Goal: Transaction & Acquisition: Book appointment/travel/reservation

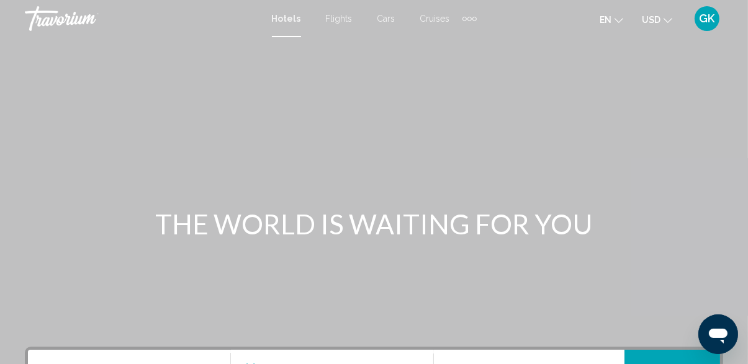
click at [390, 22] on span "Cars" at bounding box center [386, 19] width 18 height 10
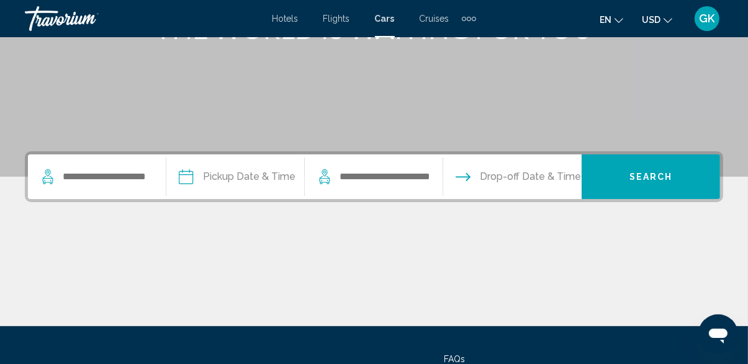
scroll to position [196, 0]
click at [97, 182] on input "Search widget" at bounding box center [113, 177] width 104 height 19
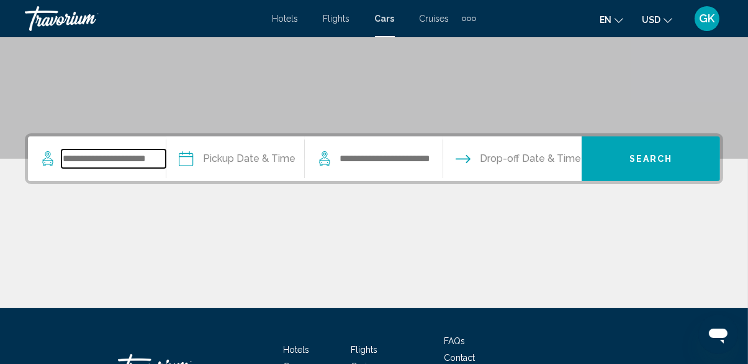
scroll to position [250, 0]
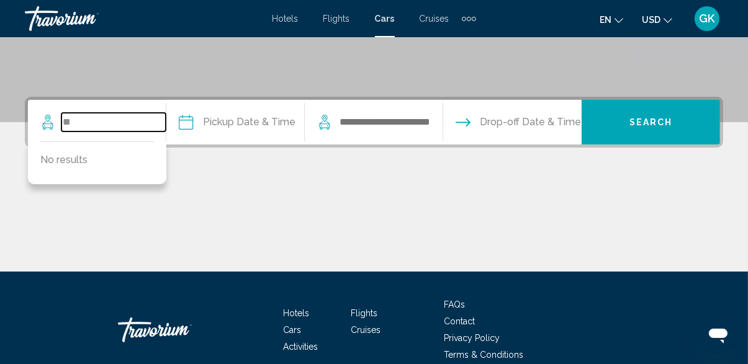
type input "*"
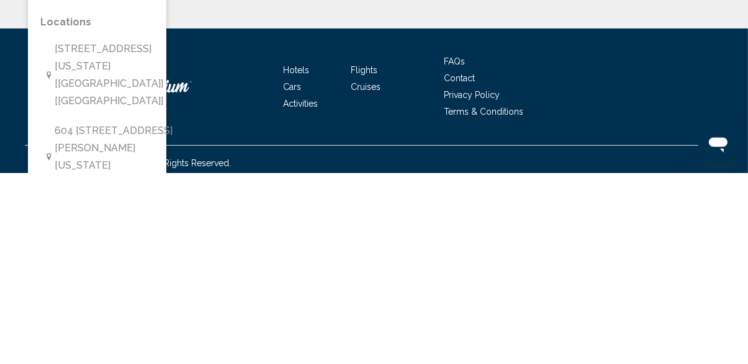
scroll to position [303, 0]
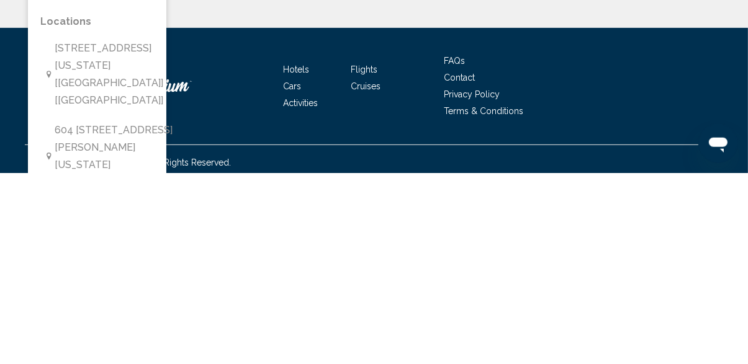
type input "**********"
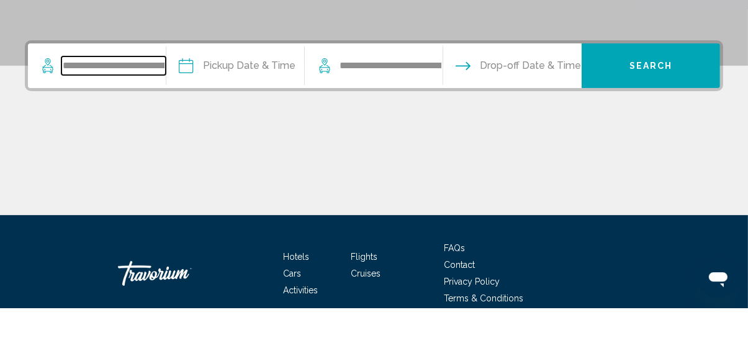
scroll to position [250, 0]
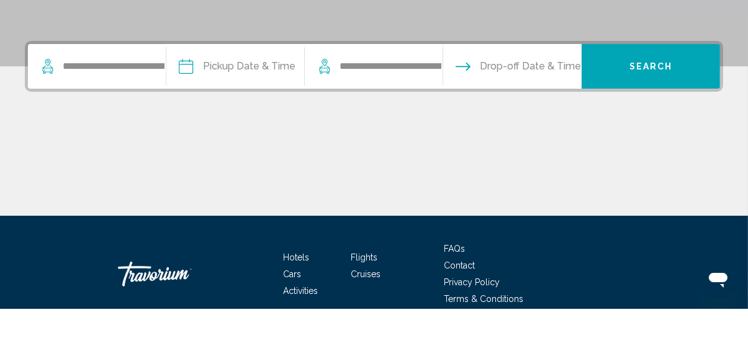
click at [220, 126] on input "Pickup date" at bounding box center [234, 124] width 143 height 48
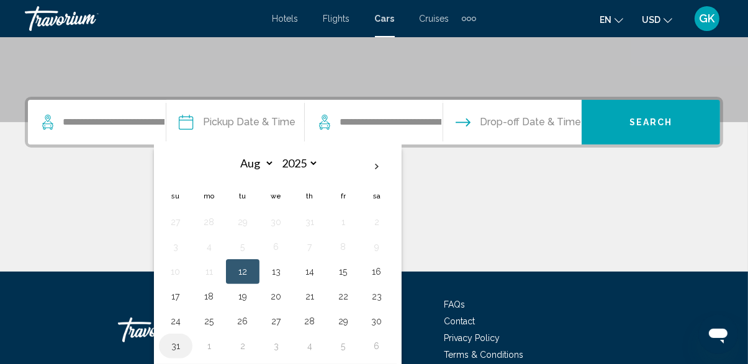
click at [186, 350] on button "31" at bounding box center [176, 346] width 20 height 17
click at [394, 169] on th "Next month" at bounding box center [377, 166] width 34 height 27
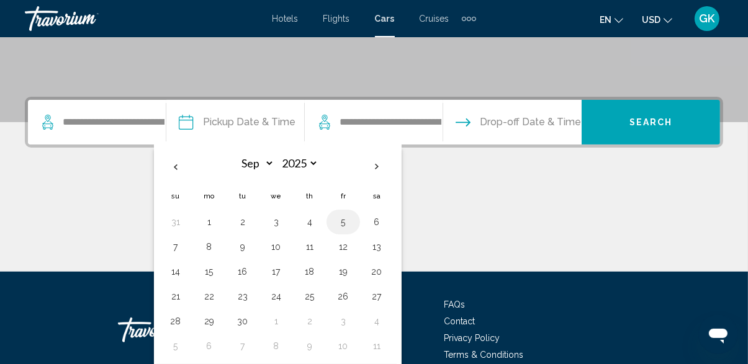
click at [353, 225] on button "5" at bounding box center [343, 222] width 20 height 17
click at [567, 122] on span "Drop-off Date & Time" at bounding box center [530, 122] width 101 height 17
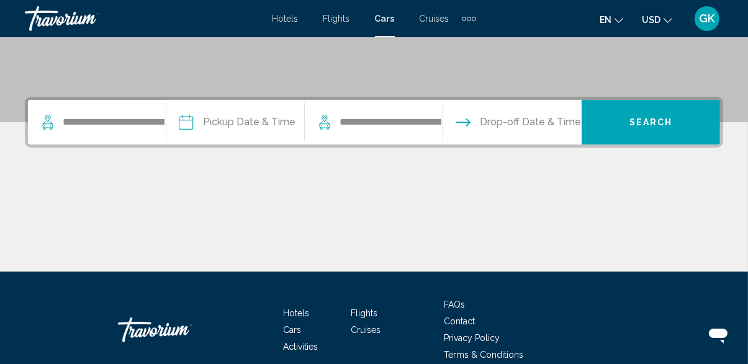
click at [222, 129] on input "Pickup date" at bounding box center [234, 124] width 143 height 48
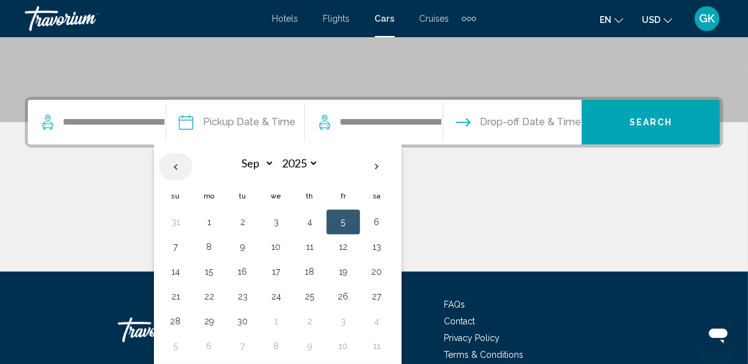
click at [192, 169] on th "Previous month" at bounding box center [176, 166] width 34 height 27
select select "*"
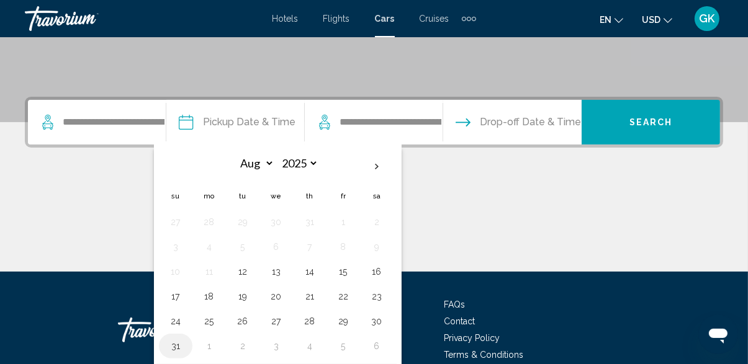
click at [186, 346] on button "31" at bounding box center [176, 346] width 20 height 17
click at [635, 132] on button "Search" at bounding box center [651, 122] width 138 height 45
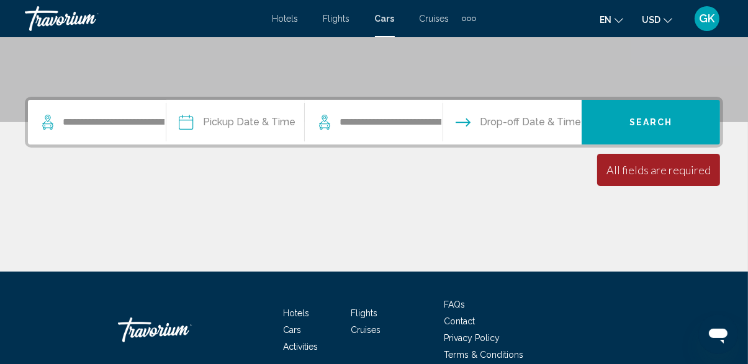
click at [203, 133] on input "Pickup date" at bounding box center [234, 124] width 143 height 48
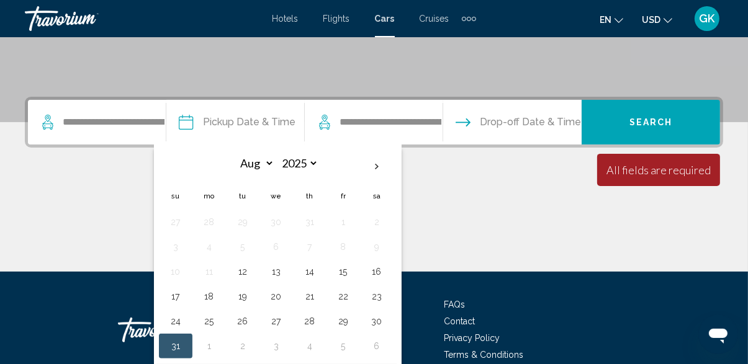
click at [186, 352] on button "31" at bounding box center [176, 346] width 20 height 17
click at [438, 122] on input "**********" at bounding box center [390, 122] width 104 height 19
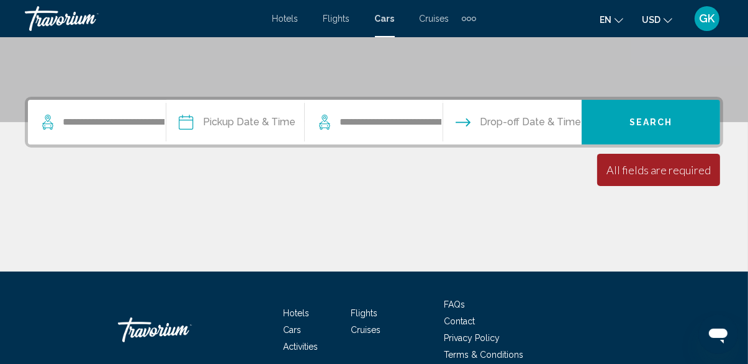
click at [525, 125] on span "Drop-off Date & Time" at bounding box center [530, 122] width 101 height 17
click at [554, 129] on span "Drop-off Date & Time" at bounding box center [530, 122] width 101 height 17
click at [652, 133] on button "Search" at bounding box center [651, 122] width 138 height 45
click at [232, 125] on input "Pickup date" at bounding box center [234, 124] width 143 height 48
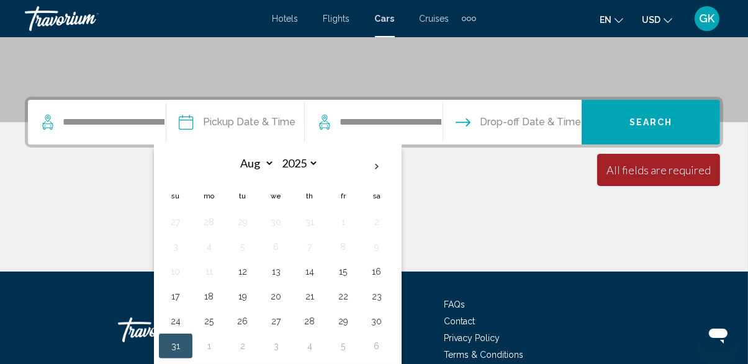
click at [186, 351] on button "31" at bounding box center [176, 346] width 20 height 17
type input "**********"
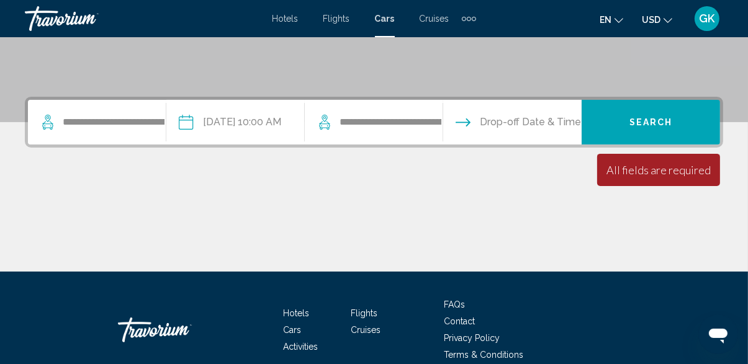
click at [646, 132] on button "Search" at bounding box center [651, 122] width 138 height 45
click at [642, 128] on button "Search" at bounding box center [651, 122] width 138 height 45
click at [507, 123] on input "Drop-off date" at bounding box center [511, 124] width 143 height 48
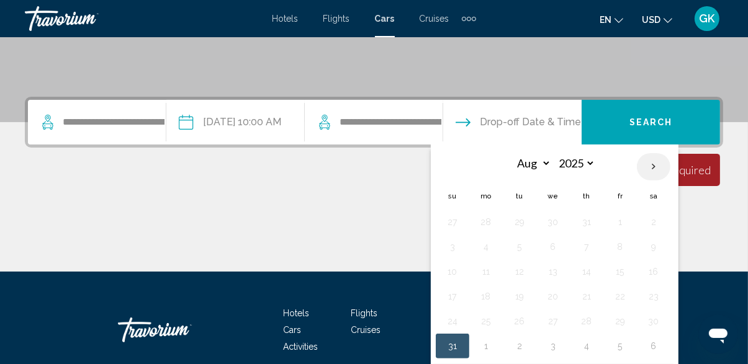
click at [670, 171] on th "Next month" at bounding box center [654, 166] width 34 height 27
select select "*"
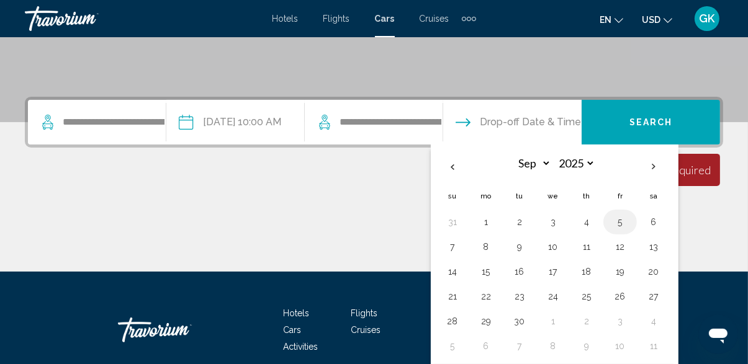
click at [630, 225] on button "5" at bounding box center [620, 222] width 20 height 17
type input "**********"
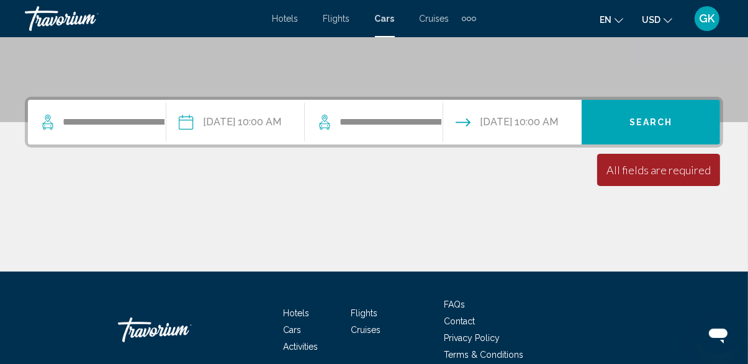
click at [668, 128] on button "Search" at bounding box center [651, 122] width 138 height 45
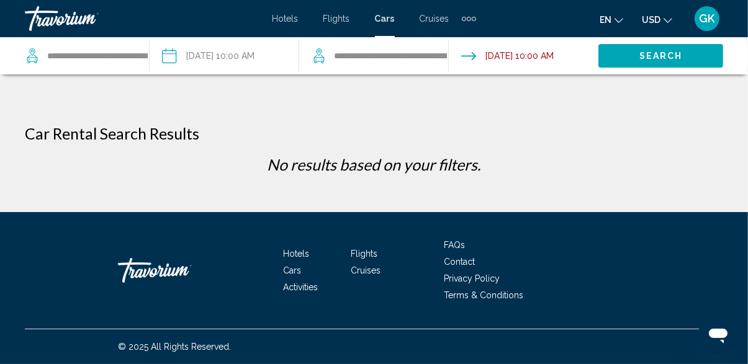
click at [40, 60] on div "**********" at bounding box center [87, 56] width 124 height 19
click at [70, 56] on input "**********" at bounding box center [97, 56] width 103 height 19
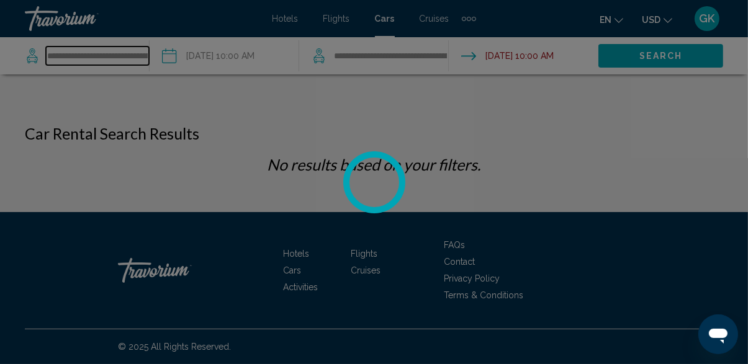
click at [125, 59] on input "**********" at bounding box center [97, 56] width 103 height 19
click at [137, 57] on div at bounding box center [374, 182] width 748 height 364
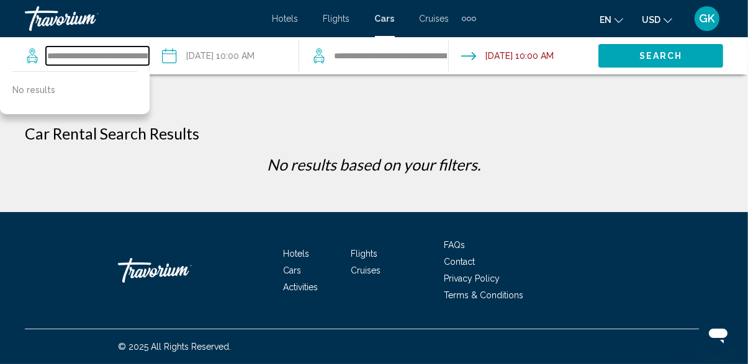
click at [99, 57] on input "**********" at bounding box center [97, 56] width 103 height 19
type input "****"
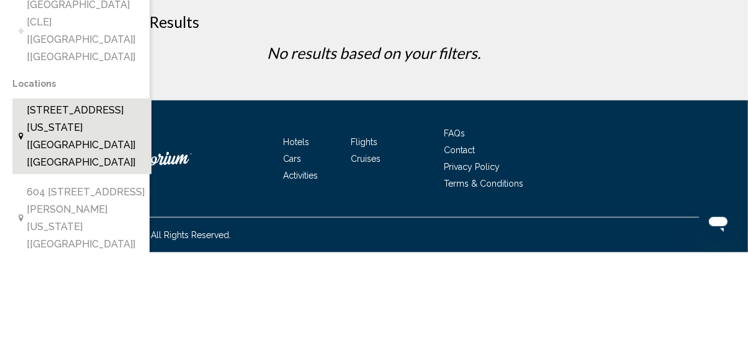
click at [99, 214] on span "[STREET_ADDRESS][US_STATE] [[GEOGRAPHIC_DATA]] [[GEOGRAPHIC_DATA]]" at bounding box center [86, 249] width 119 height 70
type input "**********"
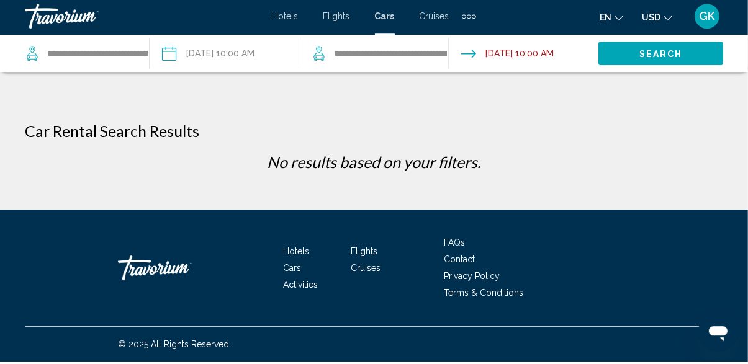
click at [182, 63] on input "Pickup date: Aug 31, 2025 10:00 AM" at bounding box center [223, 57] width 155 height 41
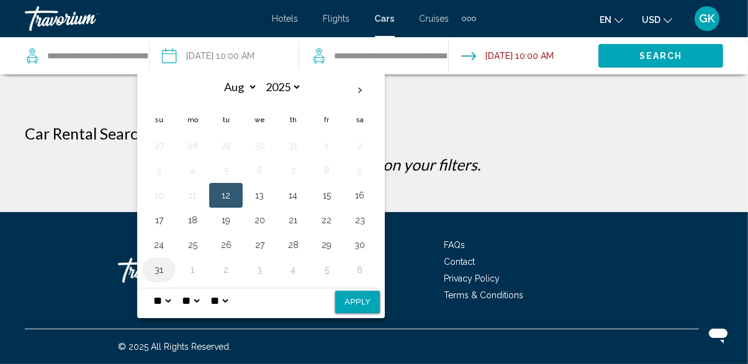
click at [164, 275] on button "31" at bounding box center [159, 269] width 20 height 17
click at [365, 306] on button "Apply" at bounding box center [357, 302] width 45 height 22
type input "**********"
select select "*"
select select "**"
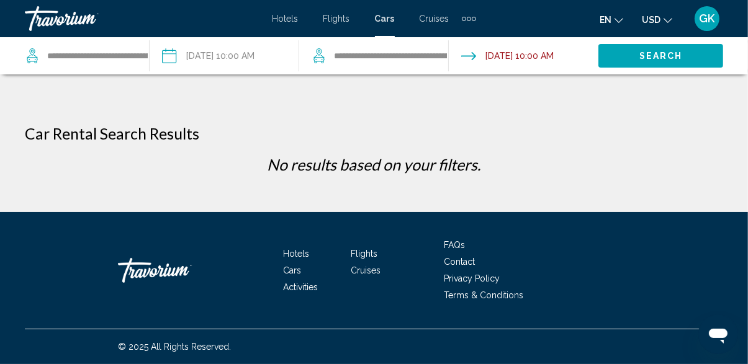
click at [523, 58] on input "Drop-off date: Sep 05, 2025 10:00 AM" at bounding box center [523, 57] width 155 height 41
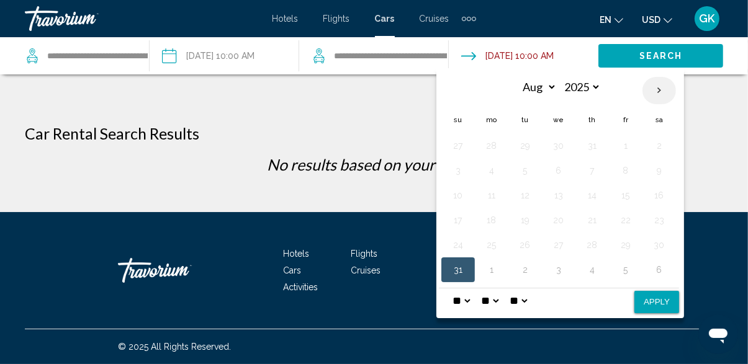
click at [665, 95] on th "Next month" at bounding box center [659, 90] width 34 height 27
select select "*"
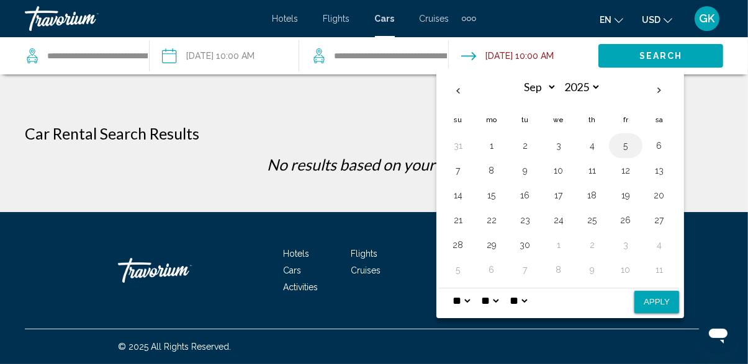
click at [629, 149] on button "5" at bounding box center [626, 145] width 20 height 17
click at [663, 306] on button "Apply" at bounding box center [656, 302] width 45 height 22
type input "**********"
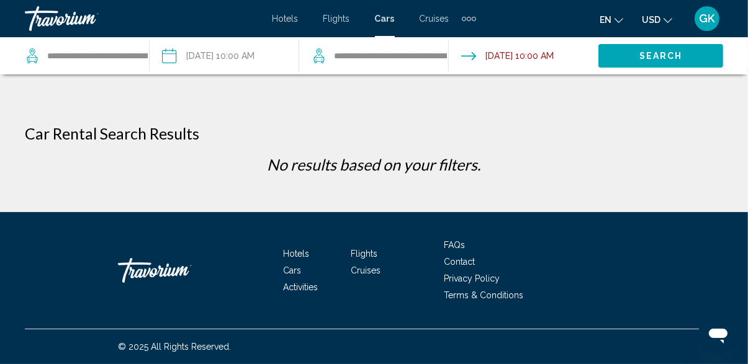
click at [656, 60] on span "Search" at bounding box center [660, 57] width 43 height 10
click at [293, 20] on span "Hotels" at bounding box center [285, 19] width 26 height 10
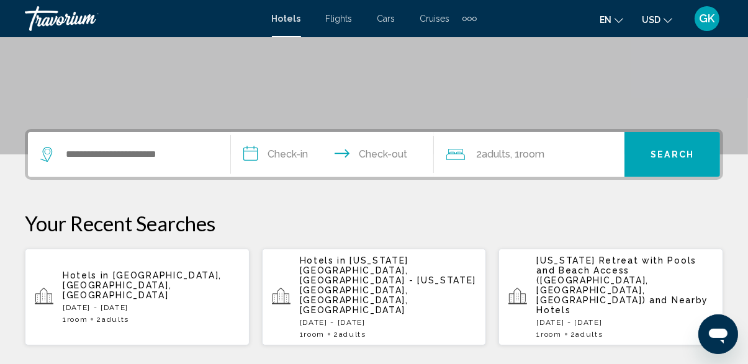
scroll to position [218, 0]
click at [186, 303] on p "[DATE] - [DATE]" at bounding box center [151, 307] width 177 height 9
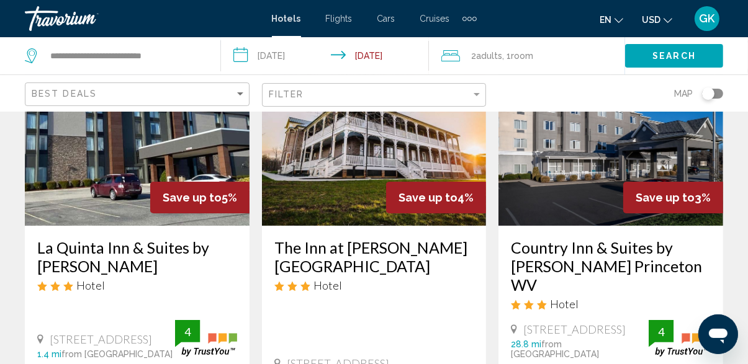
scroll to position [117, 0]
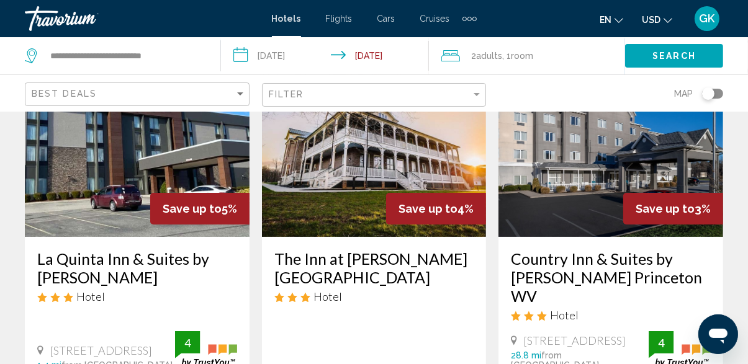
click at [141, 210] on img "Main content" at bounding box center [137, 137] width 225 height 199
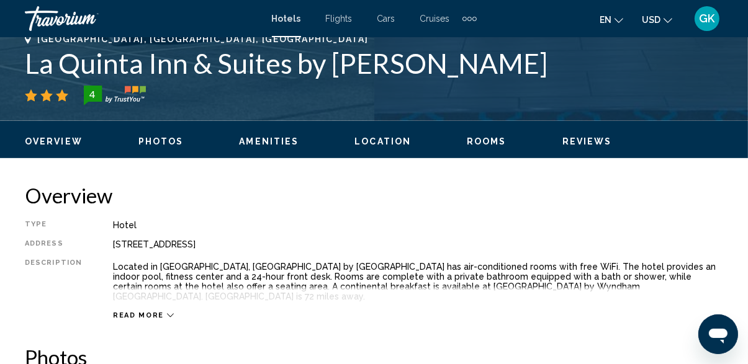
scroll to position [507, 0]
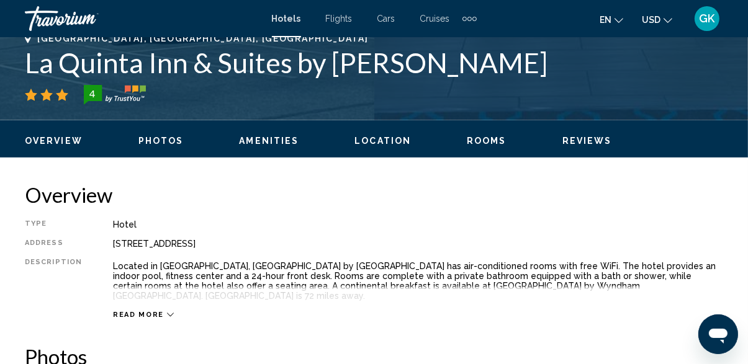
click at [384, 141] on span "Location" at bounding box center [382, 141] width 56 height 10
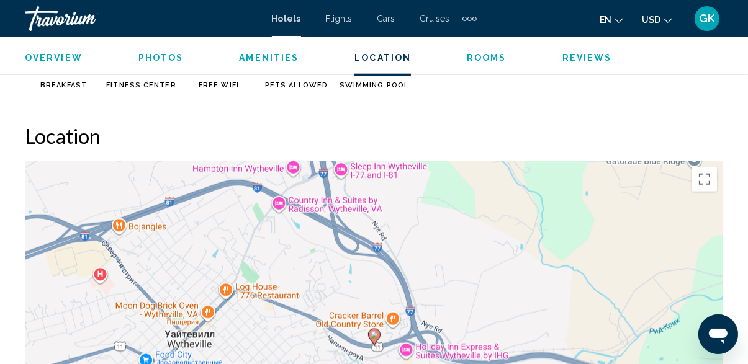
scroll to position [1296, 0]
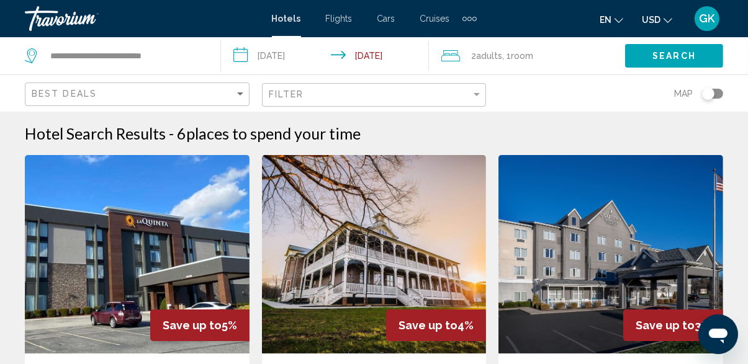
click at [130, 266] on img "Main content" at bounding box center [137, 254] width 225 height 199
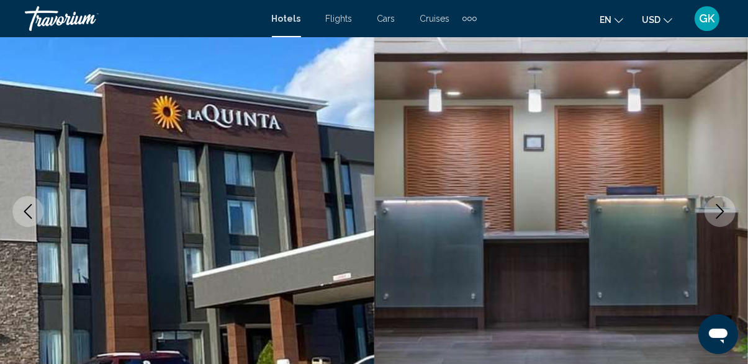
click at [728, 216] on button "Next image" at bounding box center [720, 211] width 31 height 31
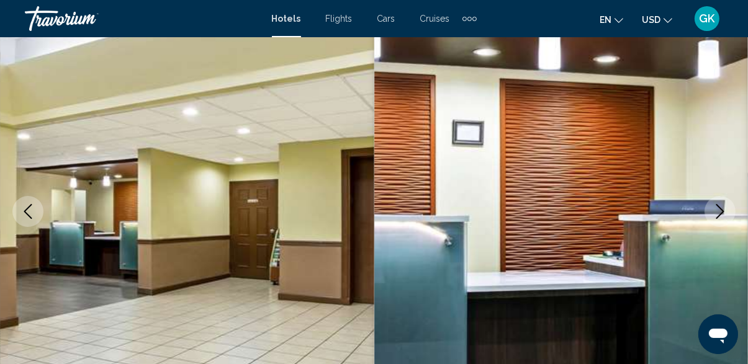
click at [723, 218] on icon "Next image" at bounding box center [720, 211] width 15 height 15
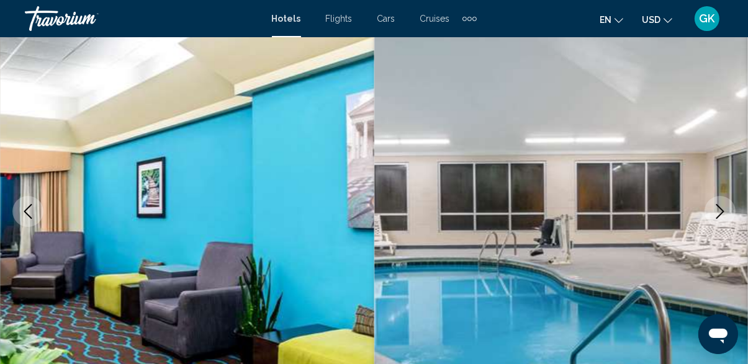
click at [726, 223] on button "Next image" at bounding box center [720, 211] width 31 height 31
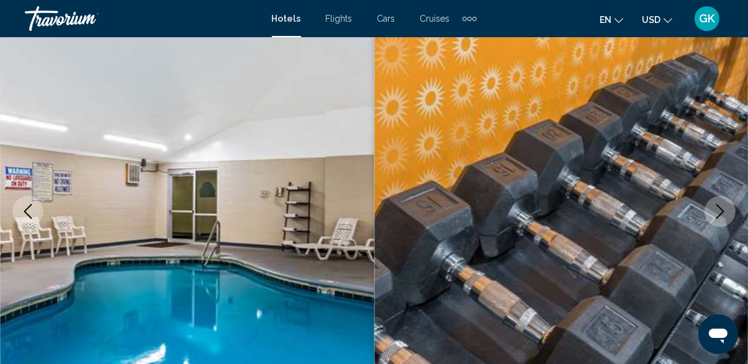
click at [732, 216] on button "Next image" at bounding box center [720, 211] width 31 height 31
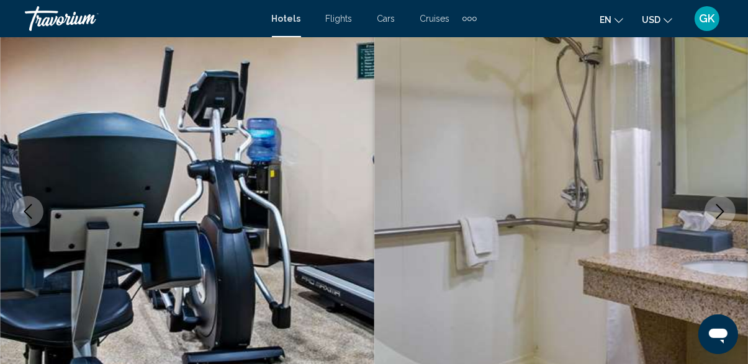
click at [720, 220] on button "Next image" at bounding box center [720, 211] width 31 height 31
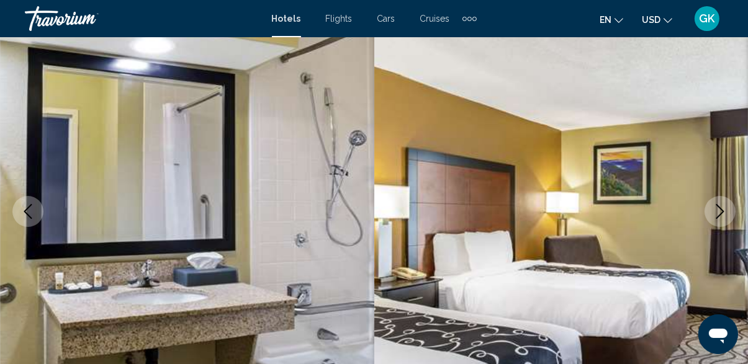
click at [726, 221] on button "Next image" at bounding box center [720, 211] width 31 height 31
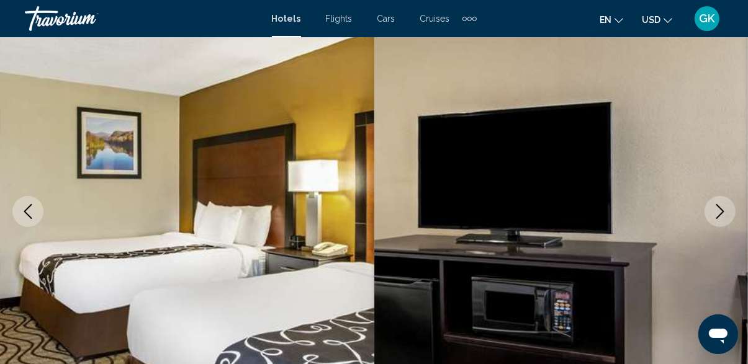
click at [725, 221] on button "Next image" at bounding box center [720, 211] width 31 height 31
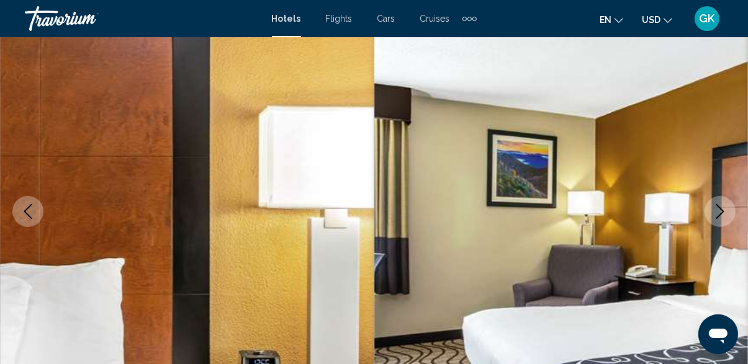
click at [720, 222] on button "Next image" at bounding box center [720, 211] width 31 height 31
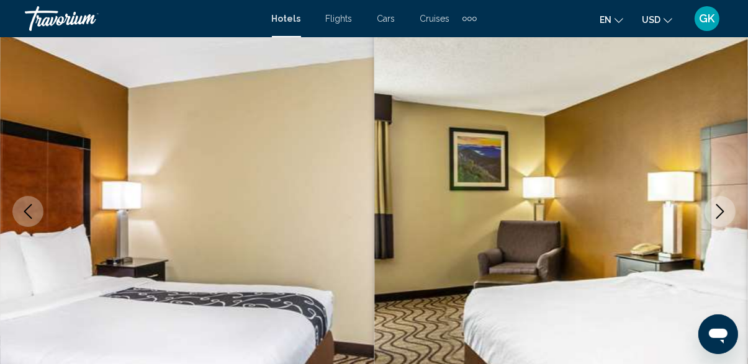
click at [724, 218] on button "Next image" at bounding box center [720, 211] width 31 height 31
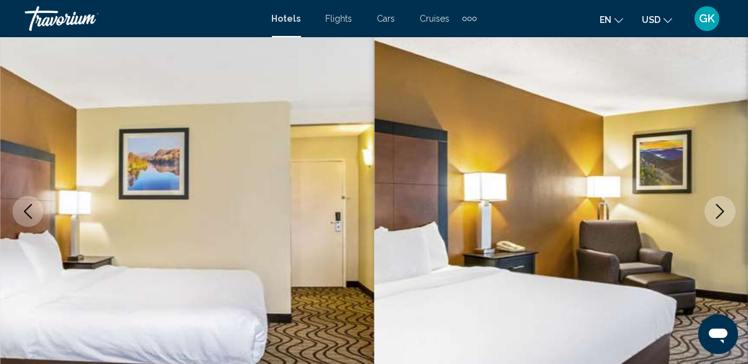
click at [724, 218] on button "Next image" at bounding box center [720, 211] width 31 height 31
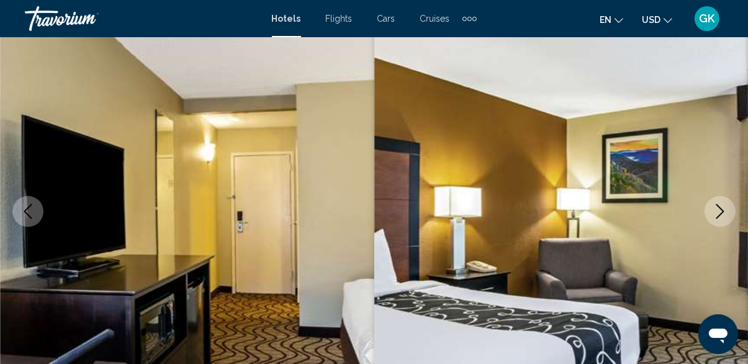
click at [724, 218] on button "Next image" at bounding box center [720, 211] width 31 height 31
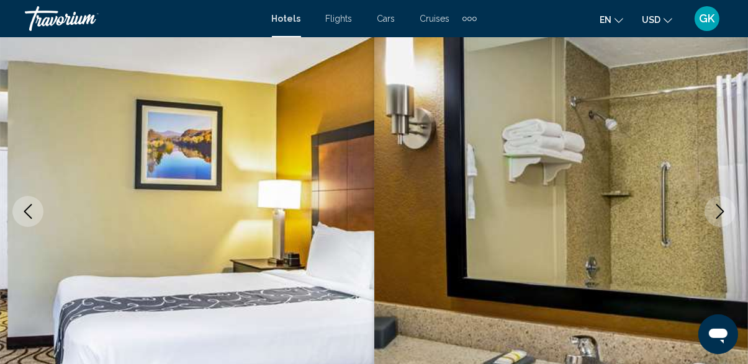
click at [725, 218] on button "Next image" at bounding box center [720, 211] width 31 height 31
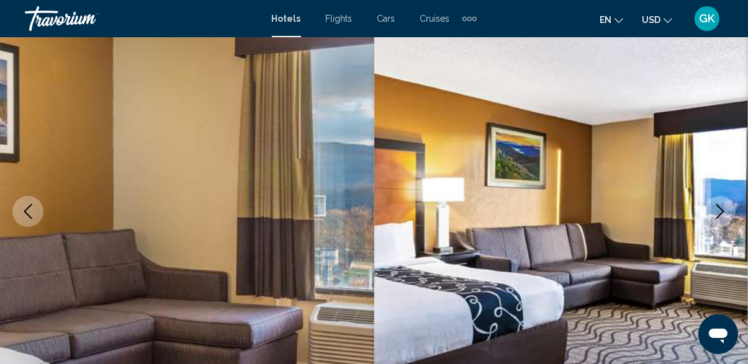
click at [731, 215] on button "Next image" at bounding box center [720, 211] width 31 height 31
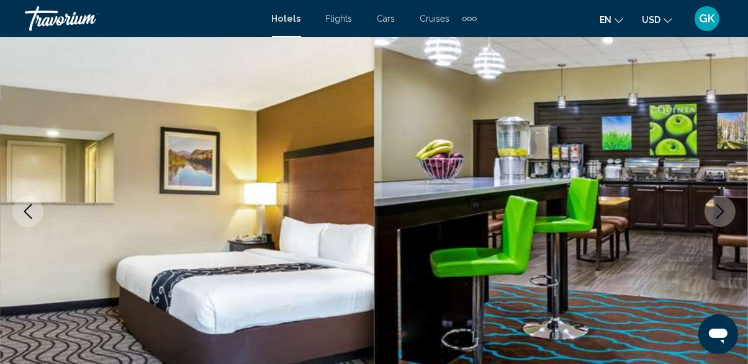
click at [719, 216] on icon "Next image" at bounding box center [720, 211] width 8 height 15
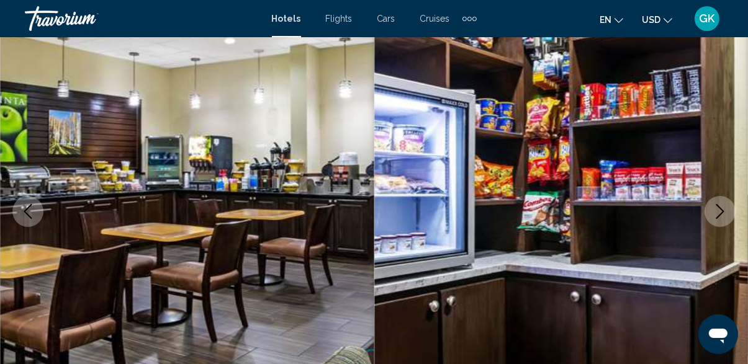
click at [719, 216] on icon "Next image" at bounding box center [720, 211] width 15 height 15
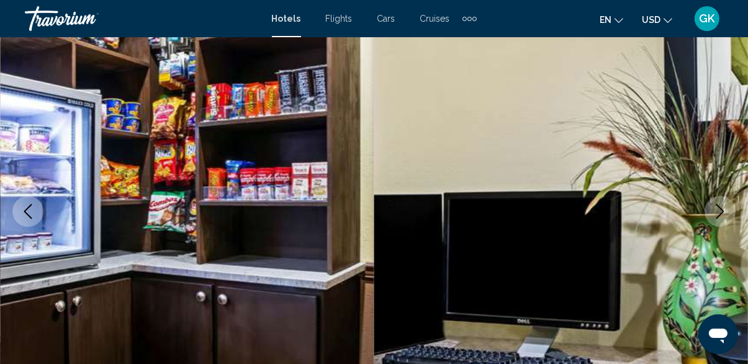
click at [719, 216] on icon "Next image" at bounding box center [720, 211] width 15 height 15
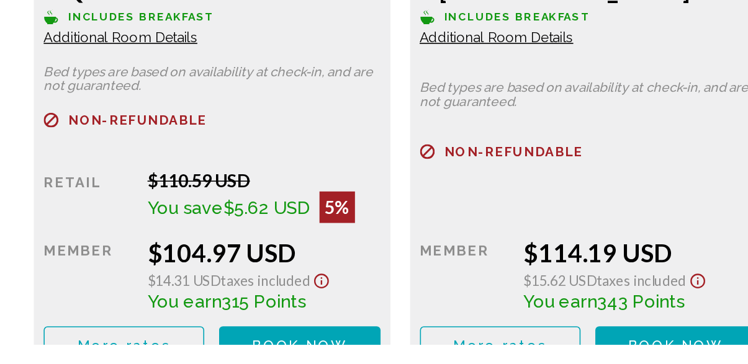
scroll to position [1958, 0]
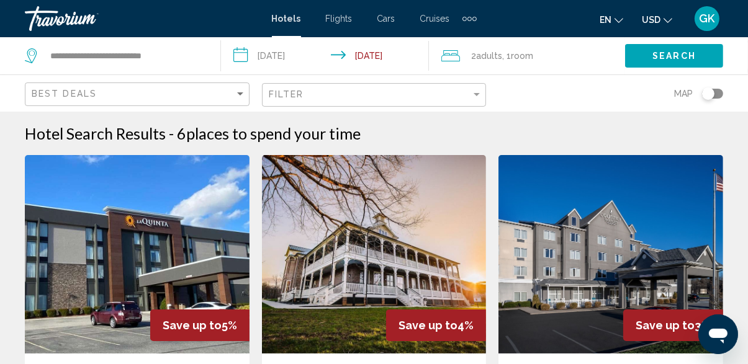
click at [64, 14] on div "Travorium" at bounding box center [87, 18] width 124 height 25
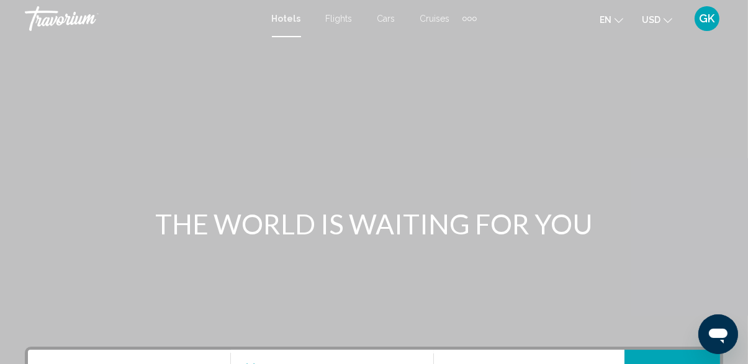
click at [45, 25] on div "Travorium" at bounding box center [87, 18] width 124 height 25
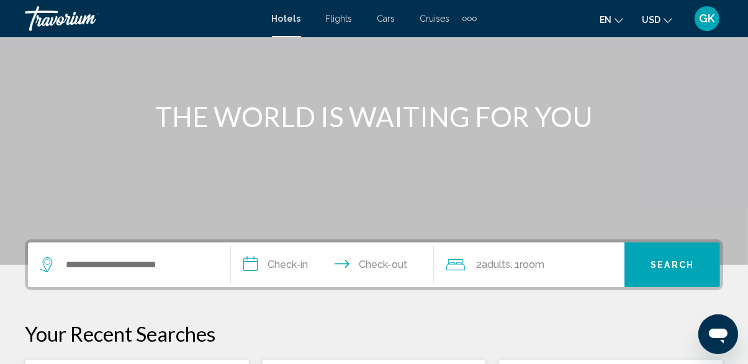
scroll to position [107, 0]
